Goal: Find specific fact: Find contact information

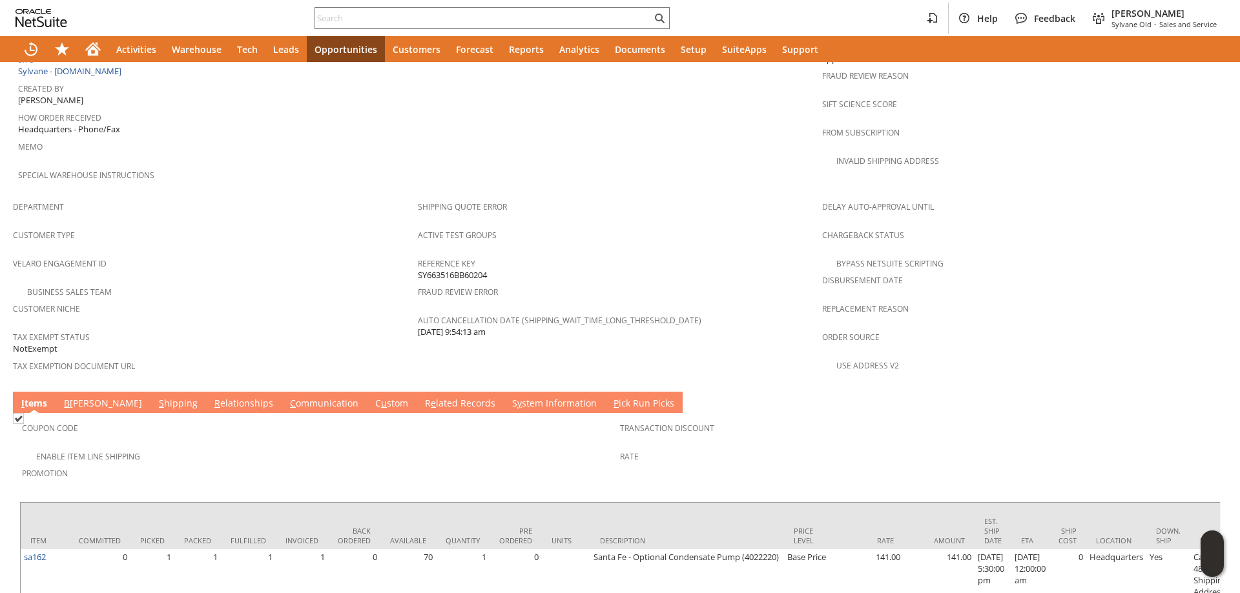
scroll to position [721, 0]
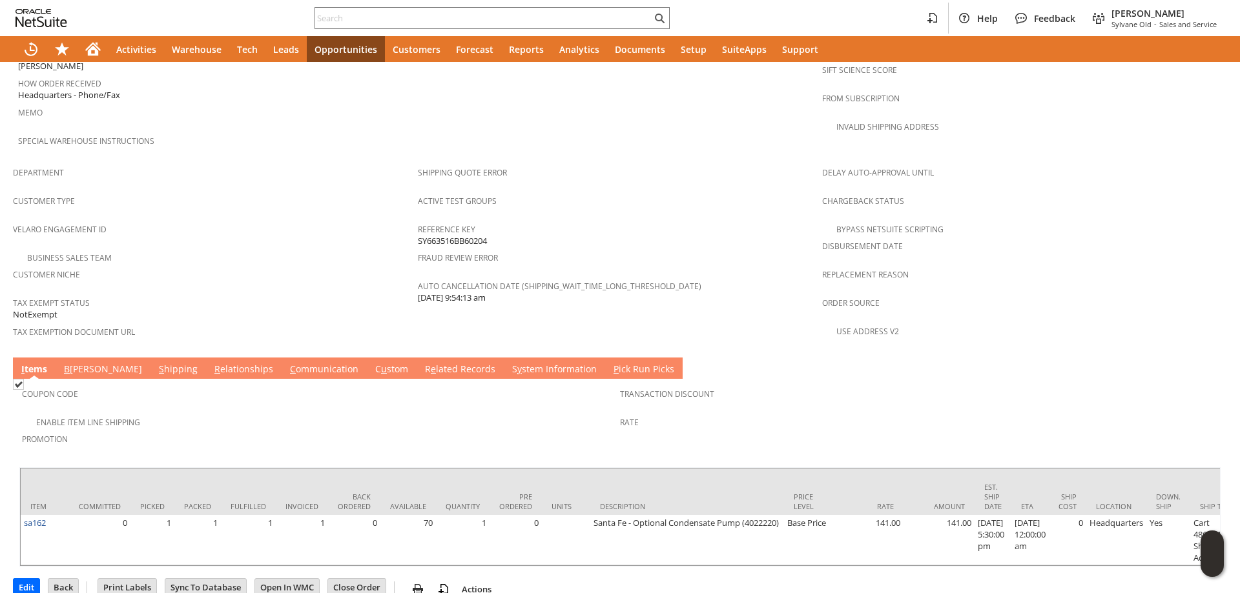
click at [90, 363] on link "B [PERSON_NAME]" at bounding box center [103, 370] width 85 height 14
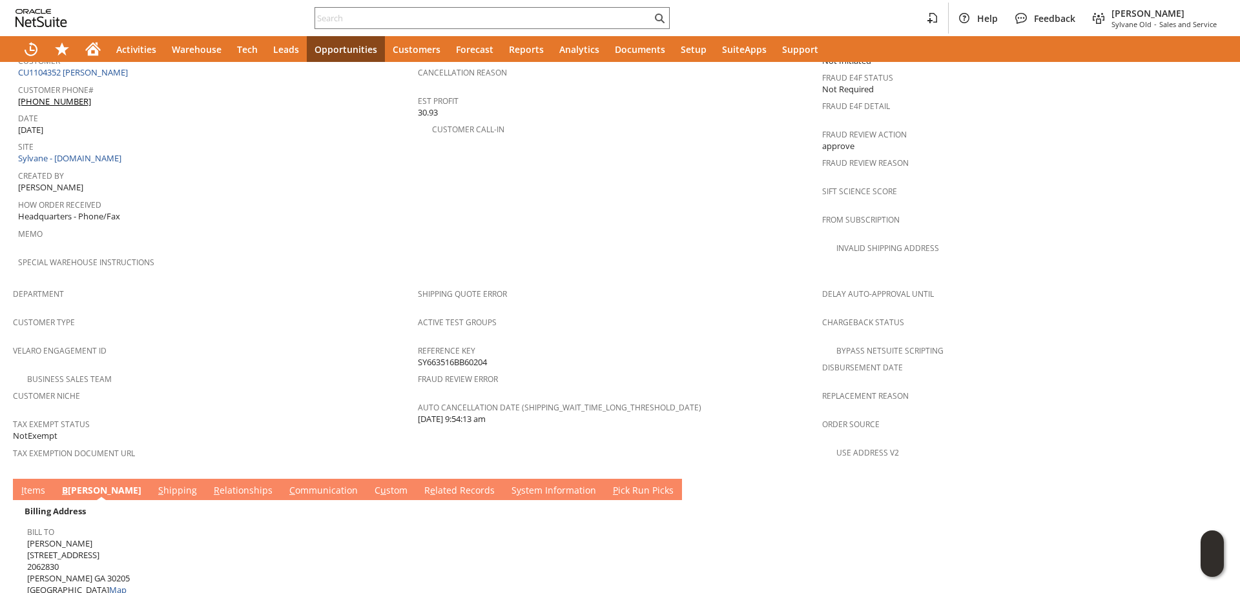
scroll to position [592, 0]
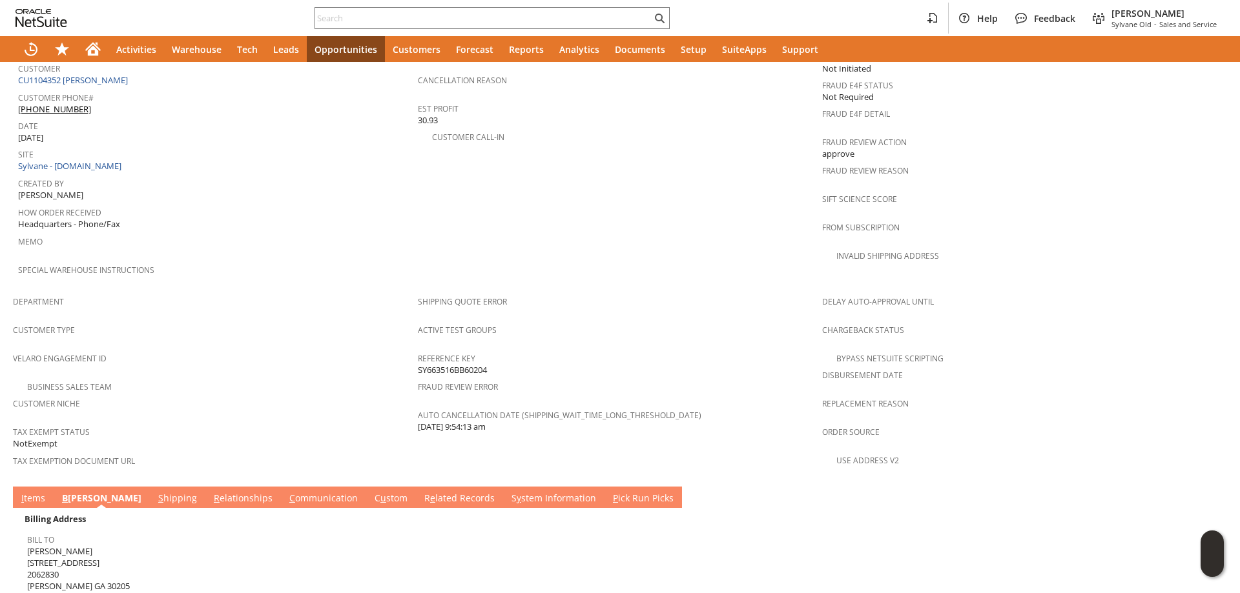
click at [286, 492] on link "C ommunication" at bounding box center [323, 499] width 75 height 14
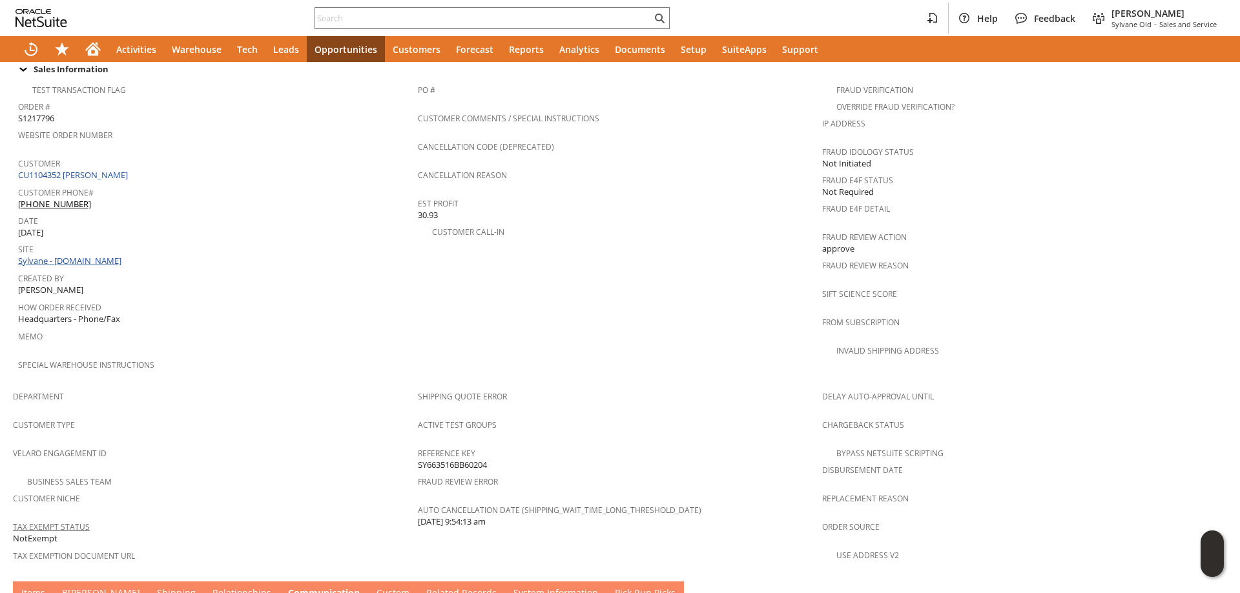
scroll to position [463, 0]
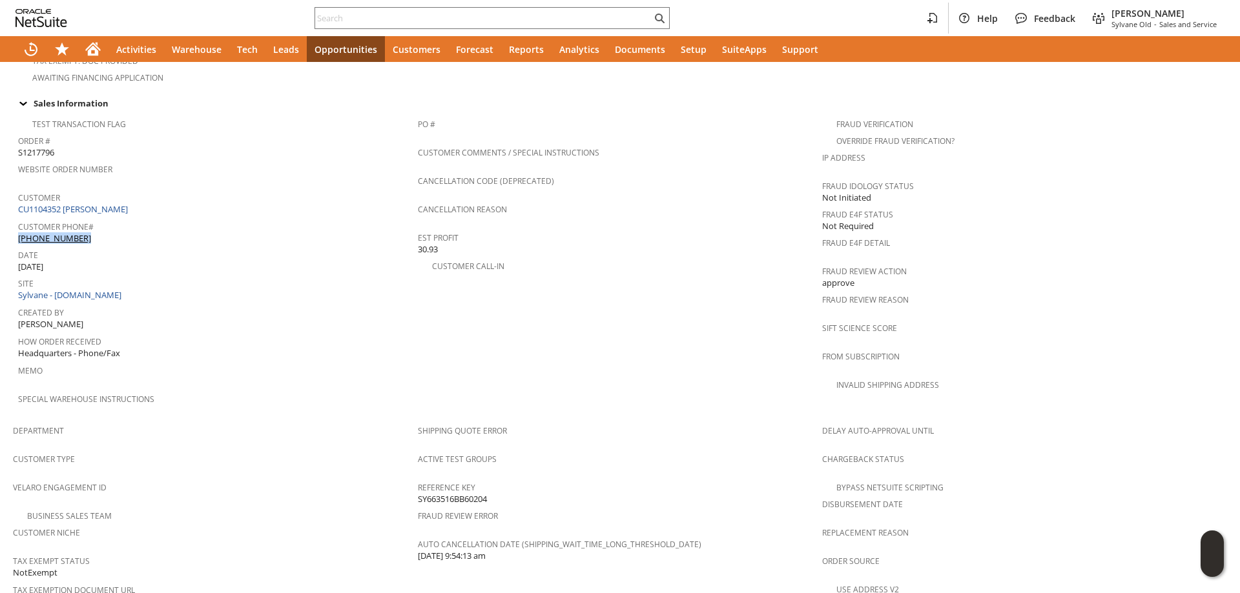
drag, startPoint x: 107, startPoint y: 212, endPoint x: 112, endPoint y: 225, distance: 13.1
click at [112, 225] on div "Customer Phone# [PHONE_NUMBER]" at bounding box center [214, 231] width 393 height 27
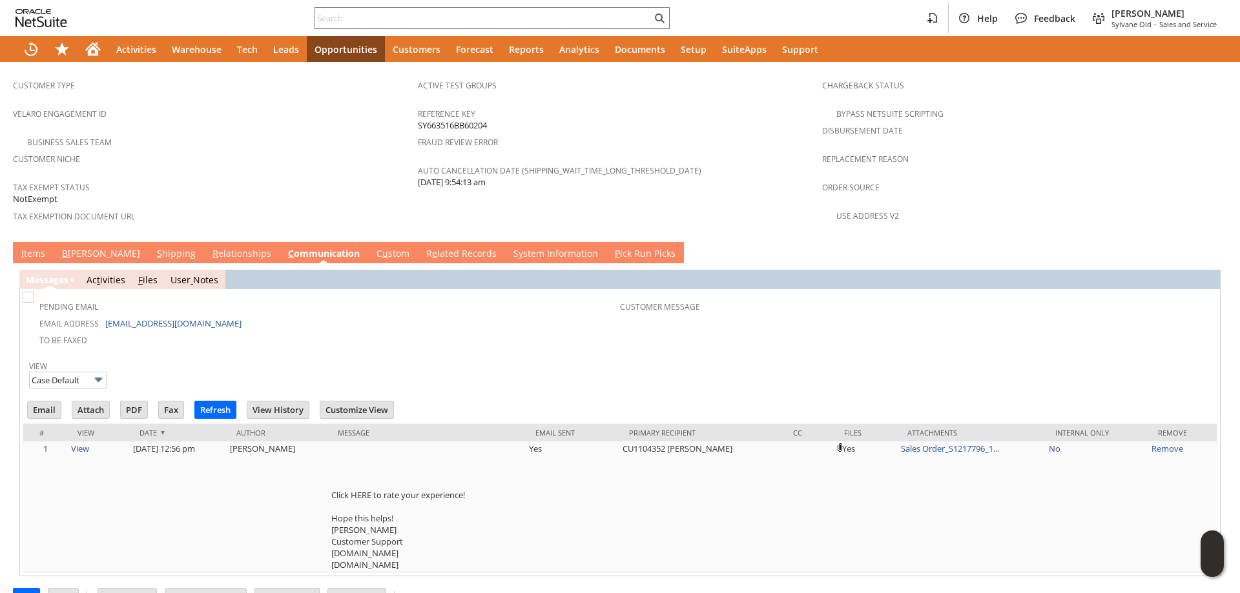
click at [75, 247] on link "B [PERSON_NAME]" at bounding box center [101, 254] width 85 height 14
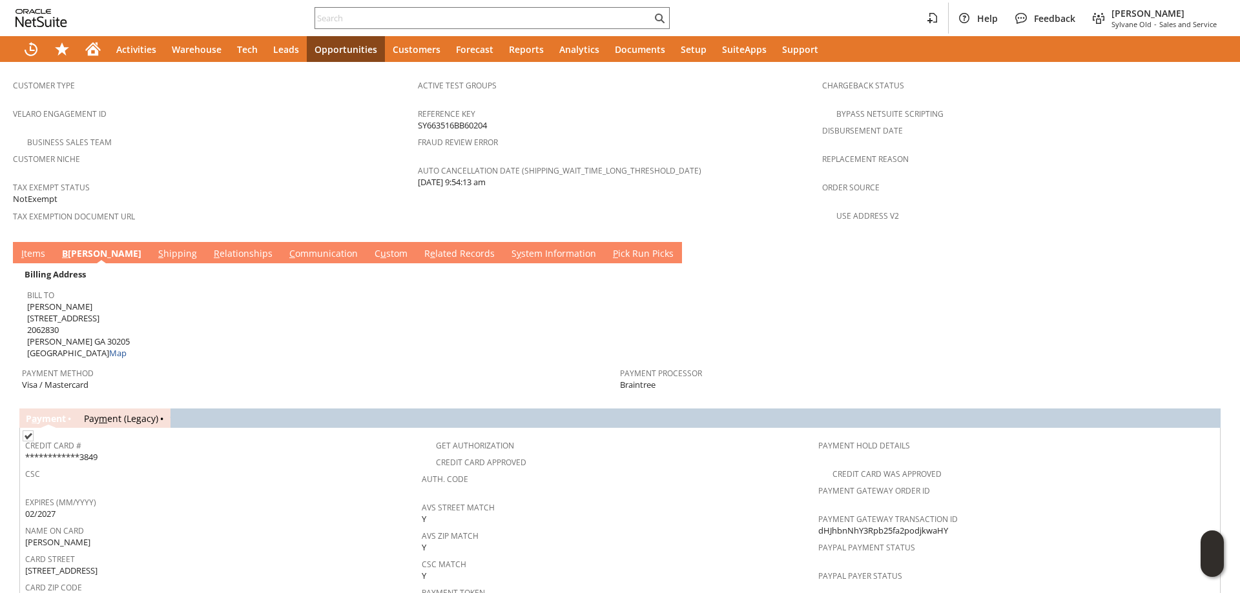
click at [155, 247] on link "S hipping" at bounding box center [177, 254] width 45 height 14
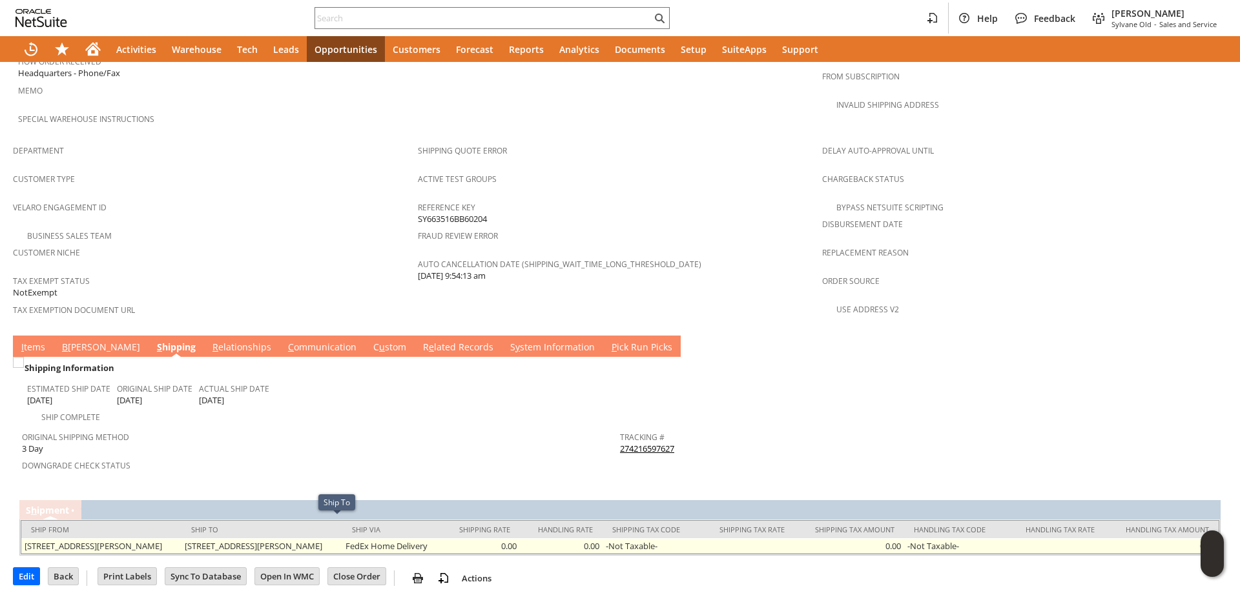
click at [245, 539] on td "[STREET_ADDRESS][PERSON_NAME]" at bounding box center [261, 546] width 160 height 15
drag, startPoint x: 245, startPoint y: 526, endPoint x: 307, endPoint y: 526, distance: 61.3
click at [307, 539] on td "[STREET_ADDRESS][PERSON_NAME]" at bounding box center [261, 546] width 160 height 15
copy td "[STREET_ADDRESS]"
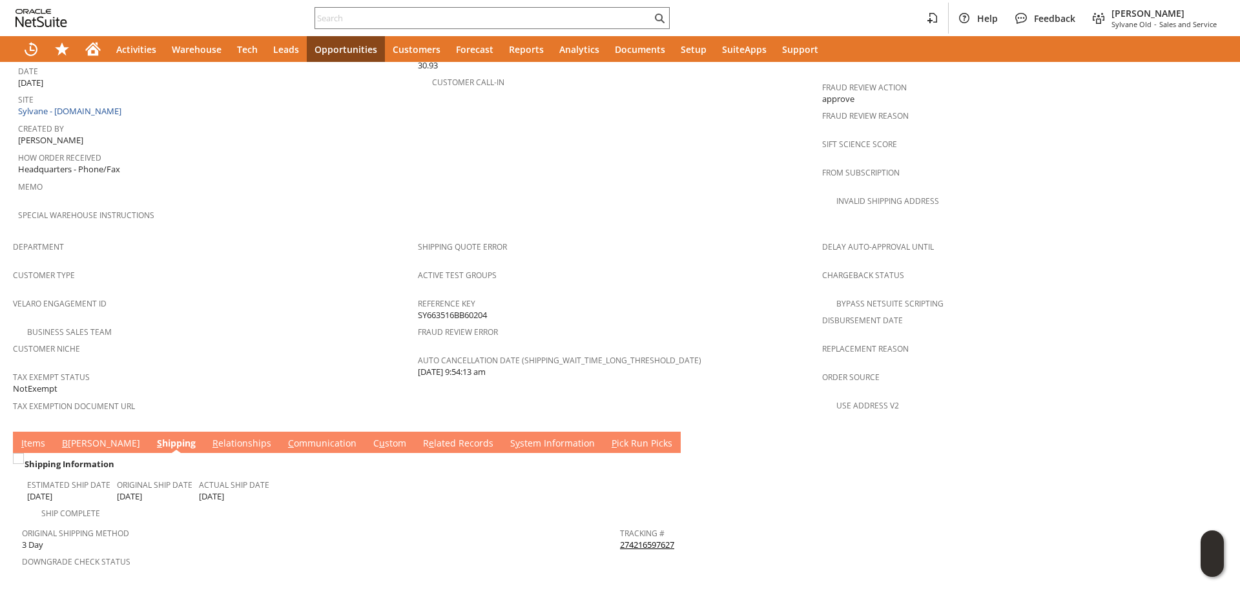
scroll to position [550, 0]
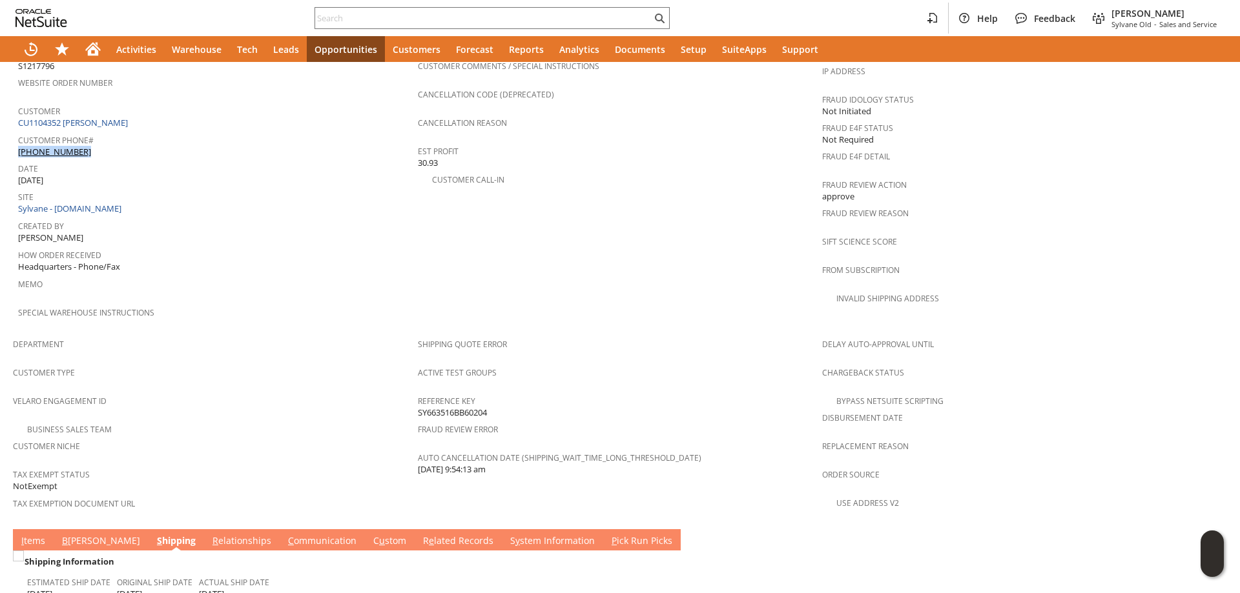
drag, startPoint x: 99, startPoint y: 127, endPoint x: 105, endPoint y: 137, distance: 11.9
click at [105, 137] on div "Customer Phone# [PHONE_NUMBER]" at bounding box center [214, 144] width 393 height 27
copy div "[PHONE_NUMBER]"
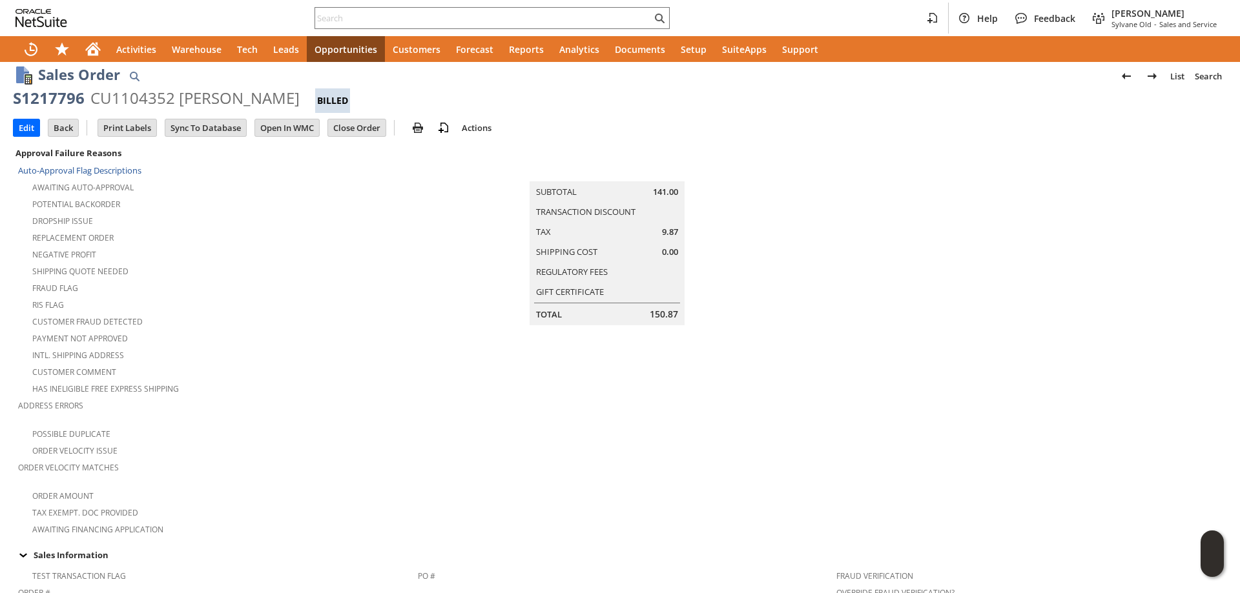
scroll to position [0, 0]
